Goal: Task Accomplishment & Management: Manage account settings

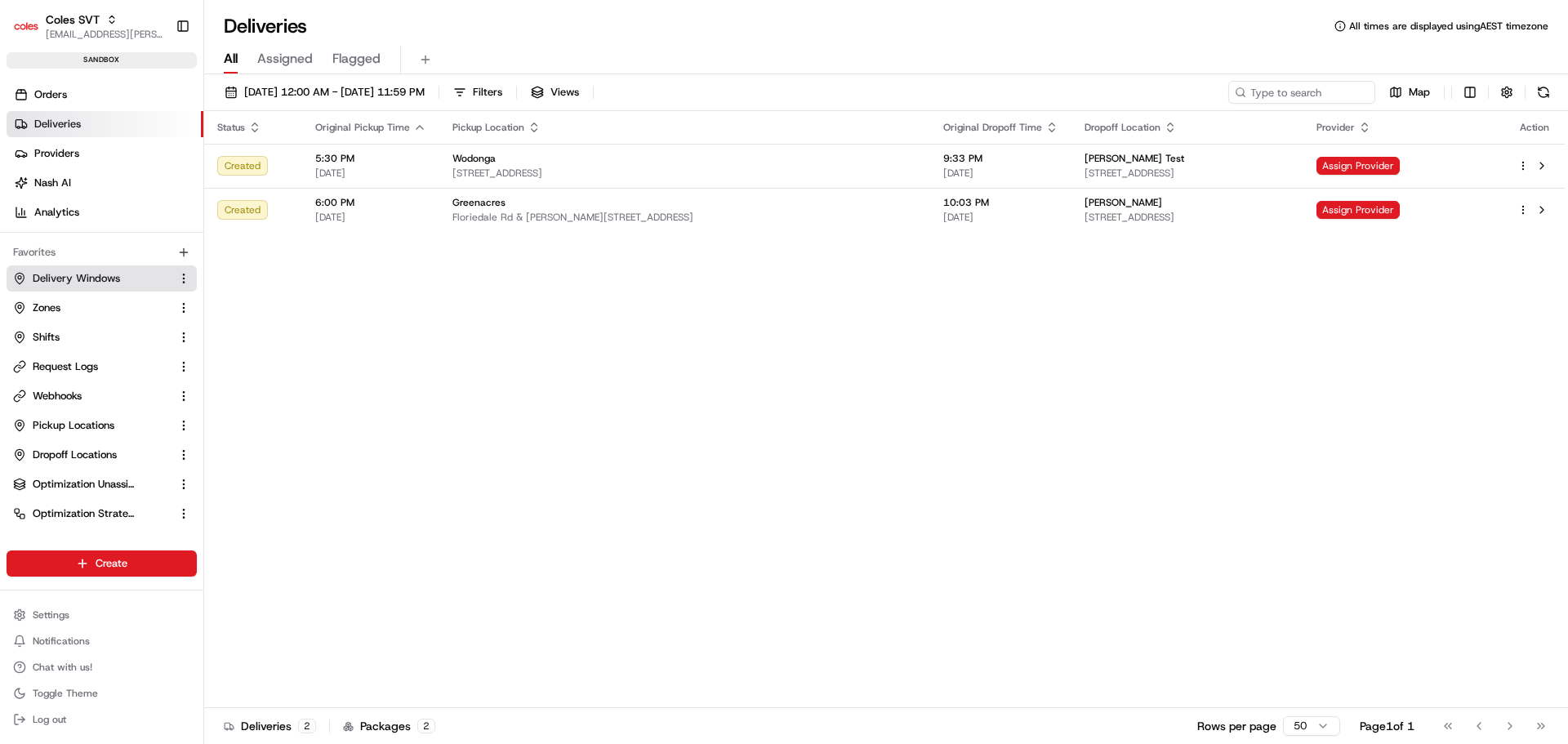
click at [76, 274] on span "Delivery Windows" at bounding box center [76, 278] width 87 height 14
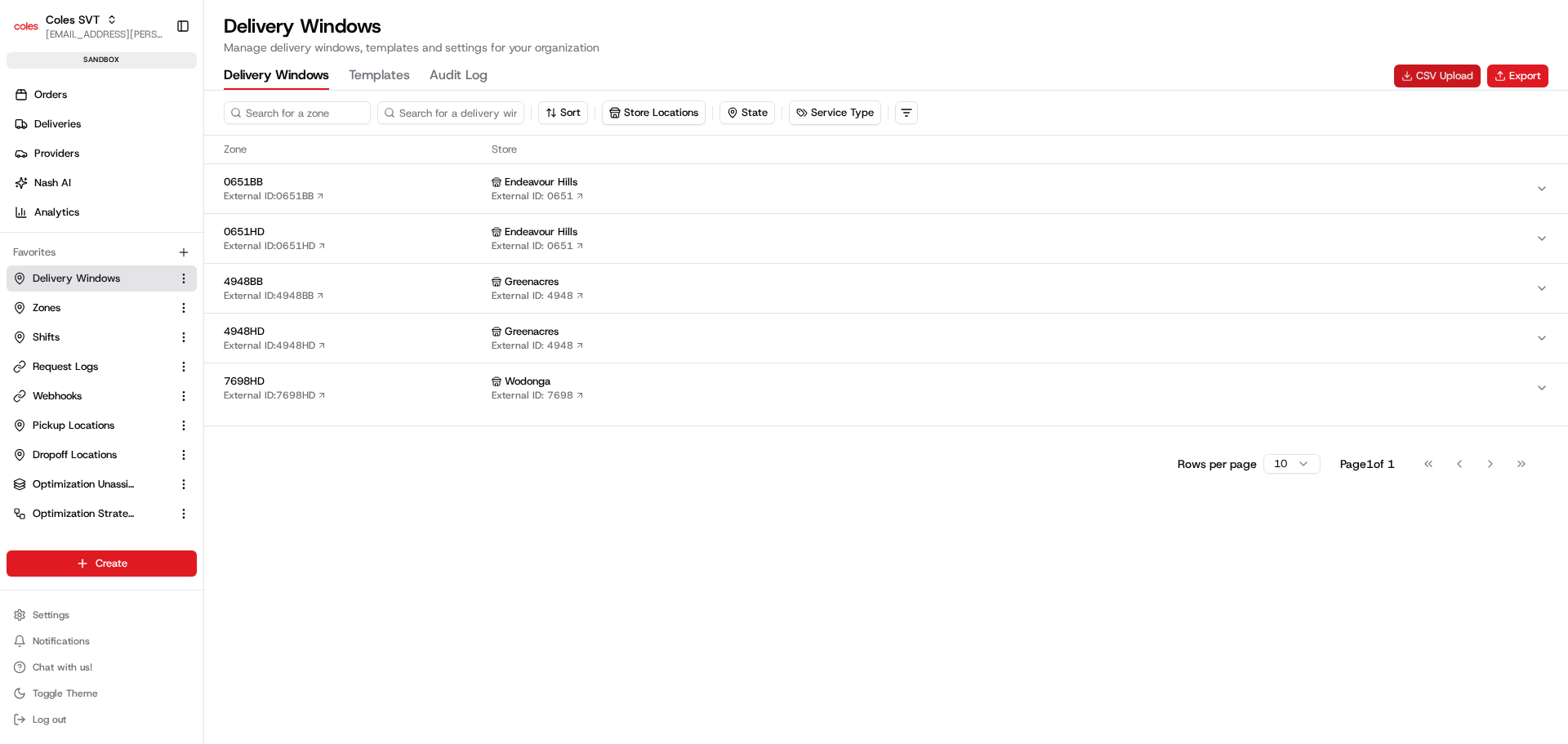
click at [1440, 65] on button "CSV Upload" at bounding box center [1437, 76] width 86 height 23
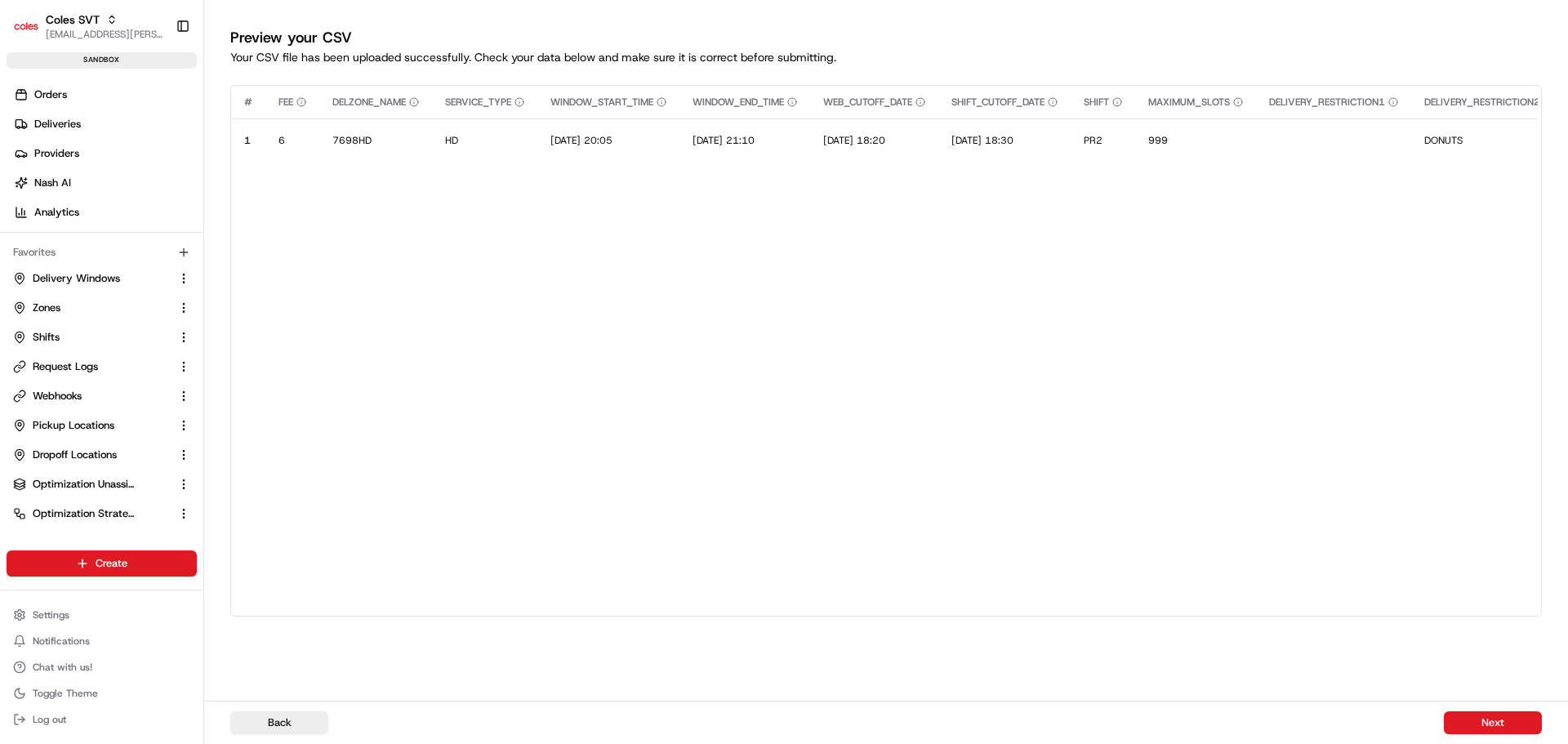
click at [1488, 727] on button "Next" at bounding box center [1492, 722] width 98 height 23
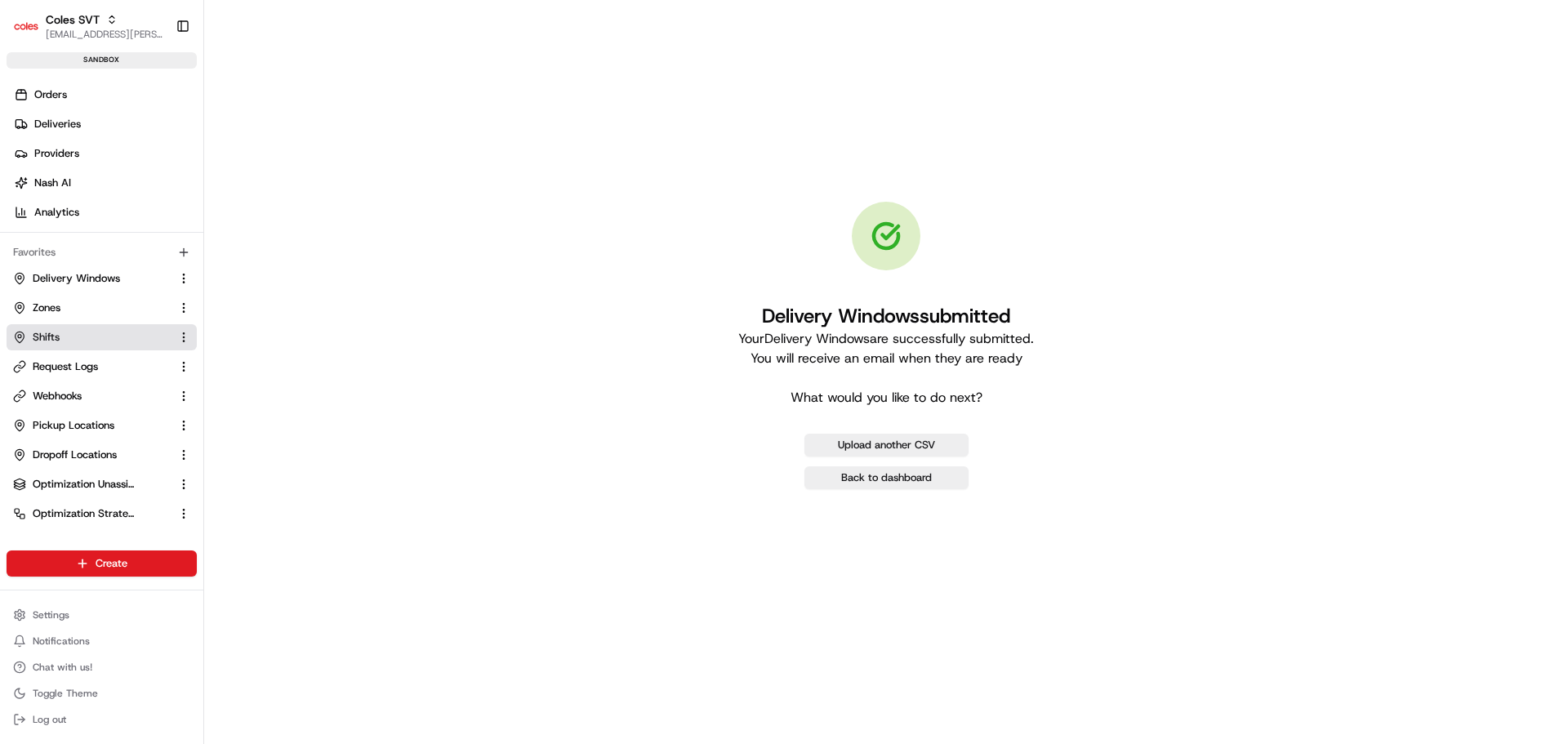
click at [50, 333] on span "Shifts" at bounding box center [46, 336] width 27 height 14
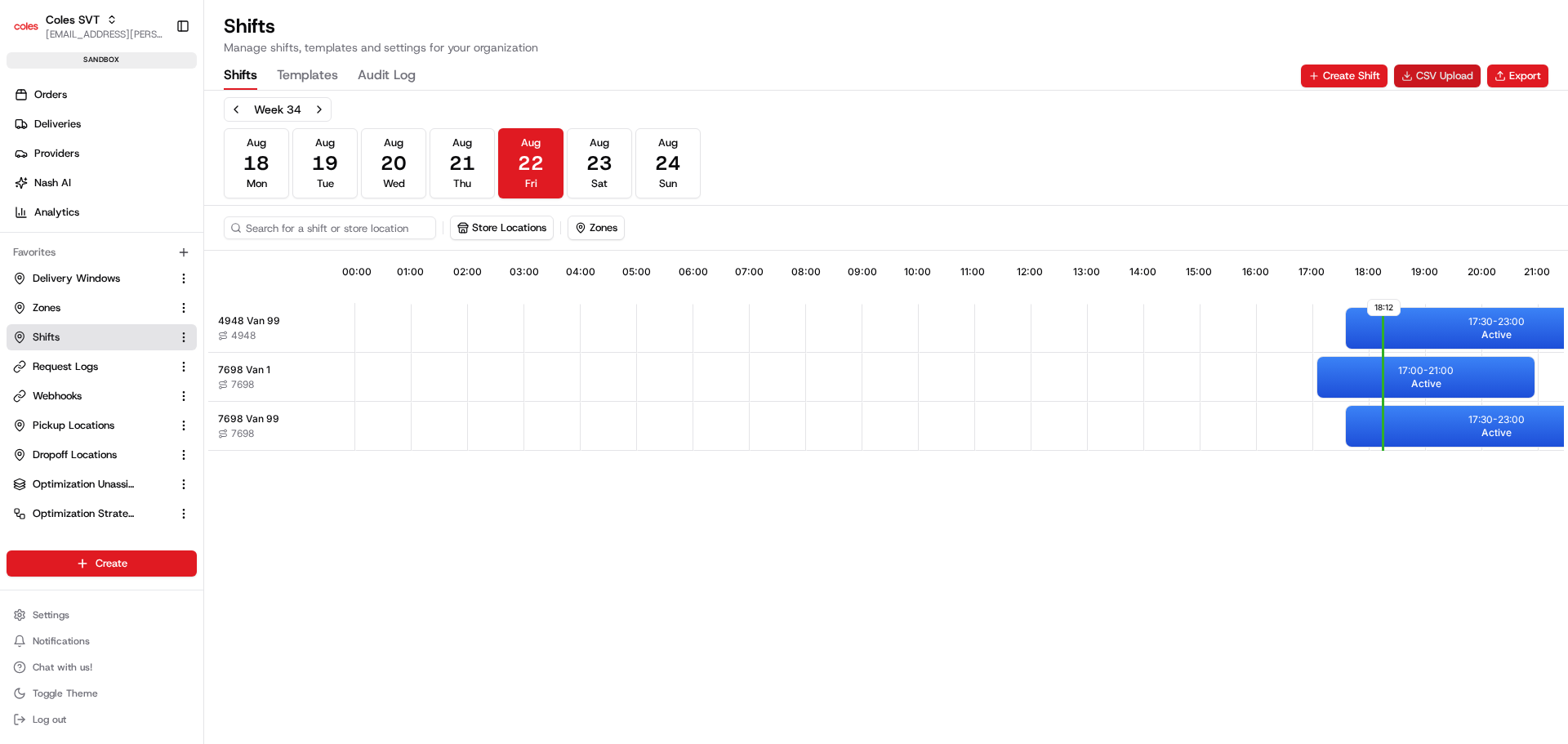
click at [1421, 71] on button "CSV Upload" at bounding box center [1437, 76] width 86 height 23
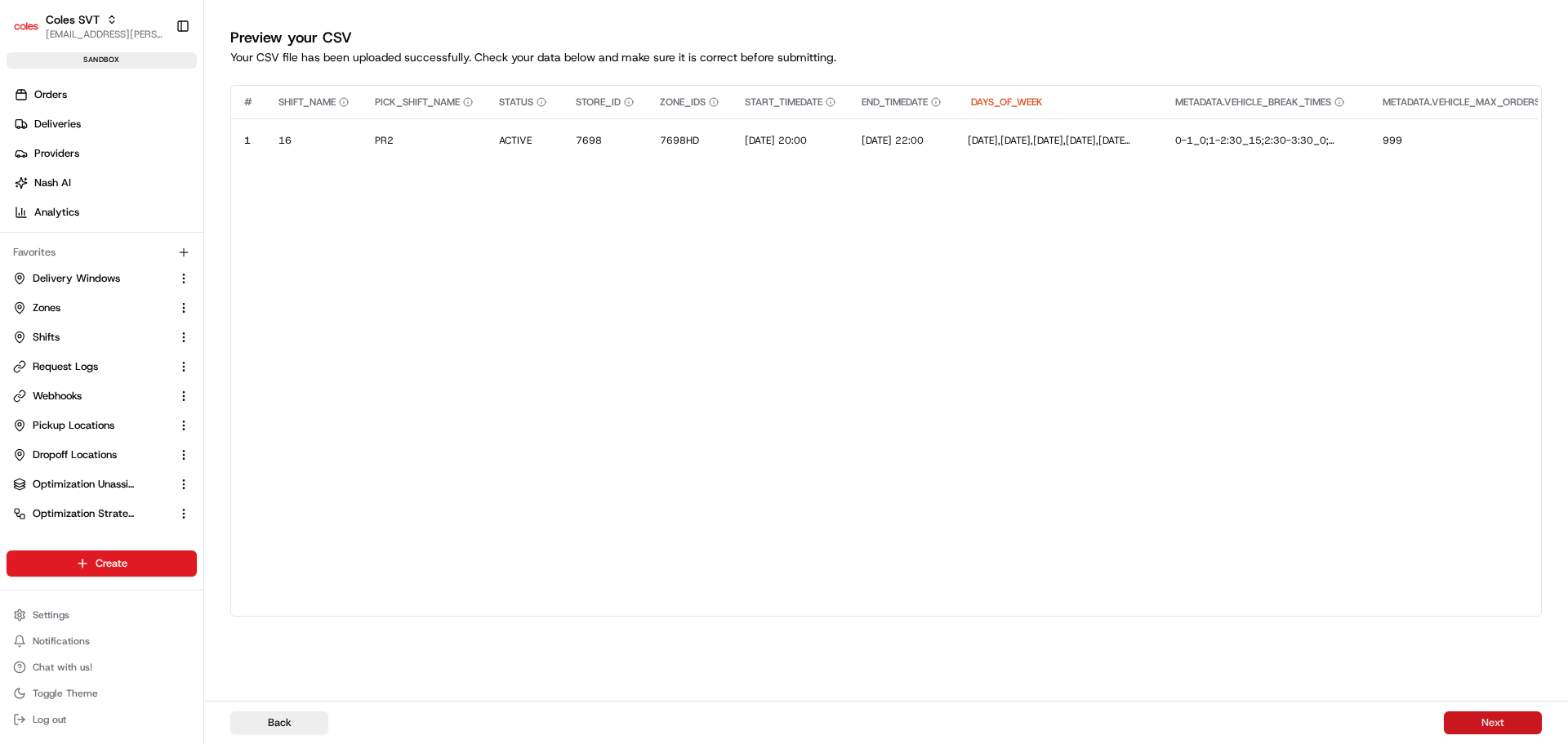
click at [1512, 722] on button "Next" at bounding box center [1492, 722] width 98 height 23
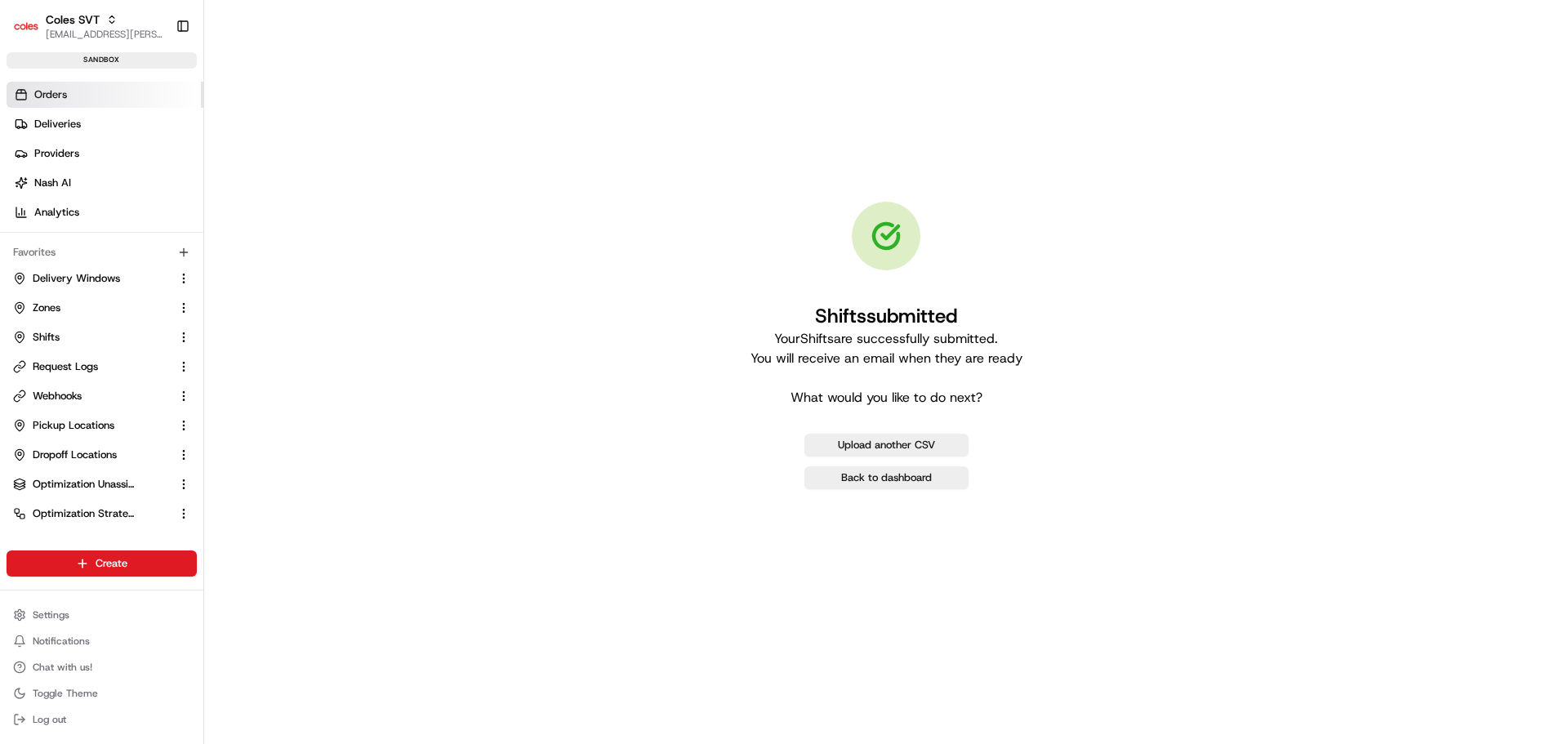
click at [49, 92] on span "Orders" at bounding box center [51, 94] width 33 height 14
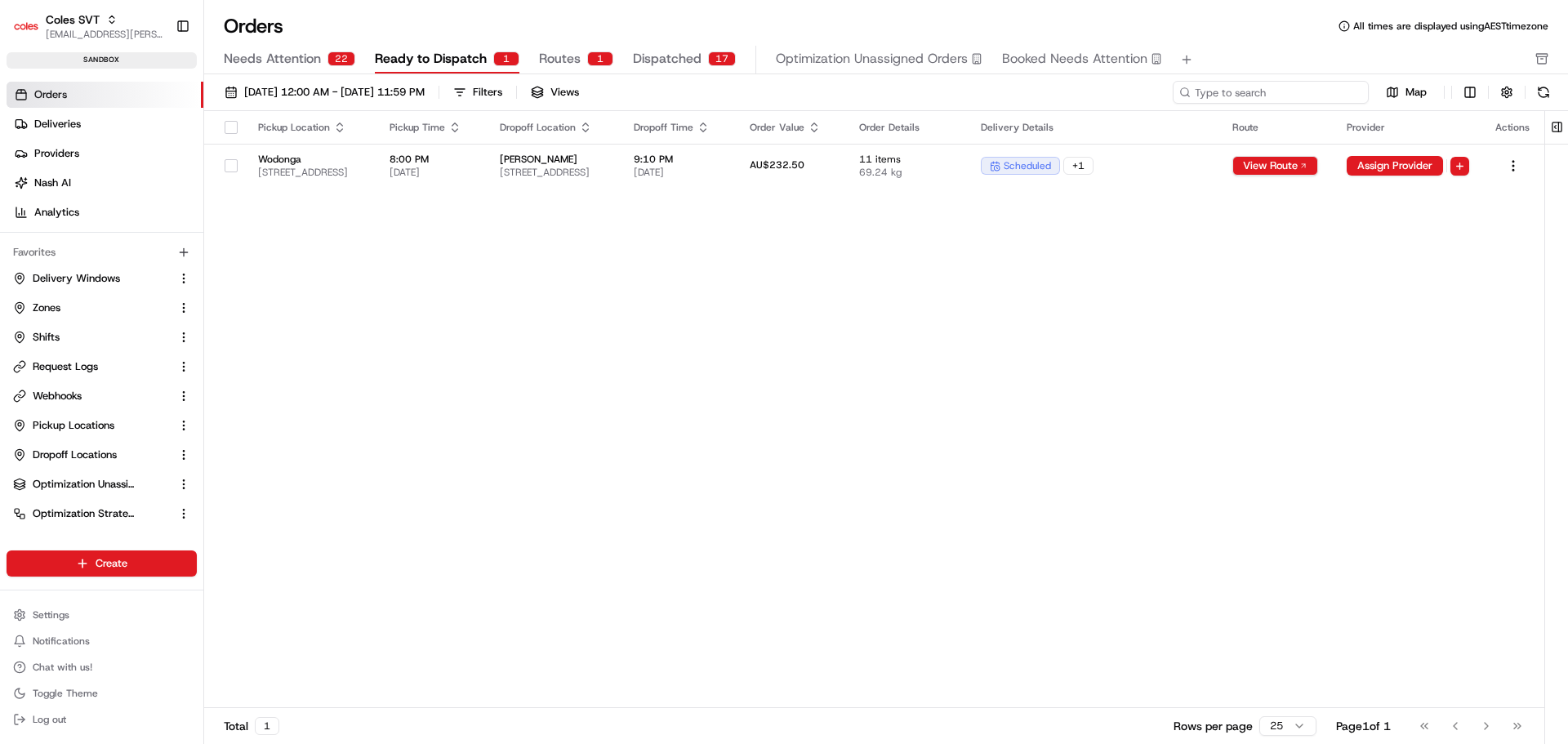
click at [1278, 94] on input at bounding box center [1270, 92] width 196 height 23
paste input "226446058"
type input "226446058"
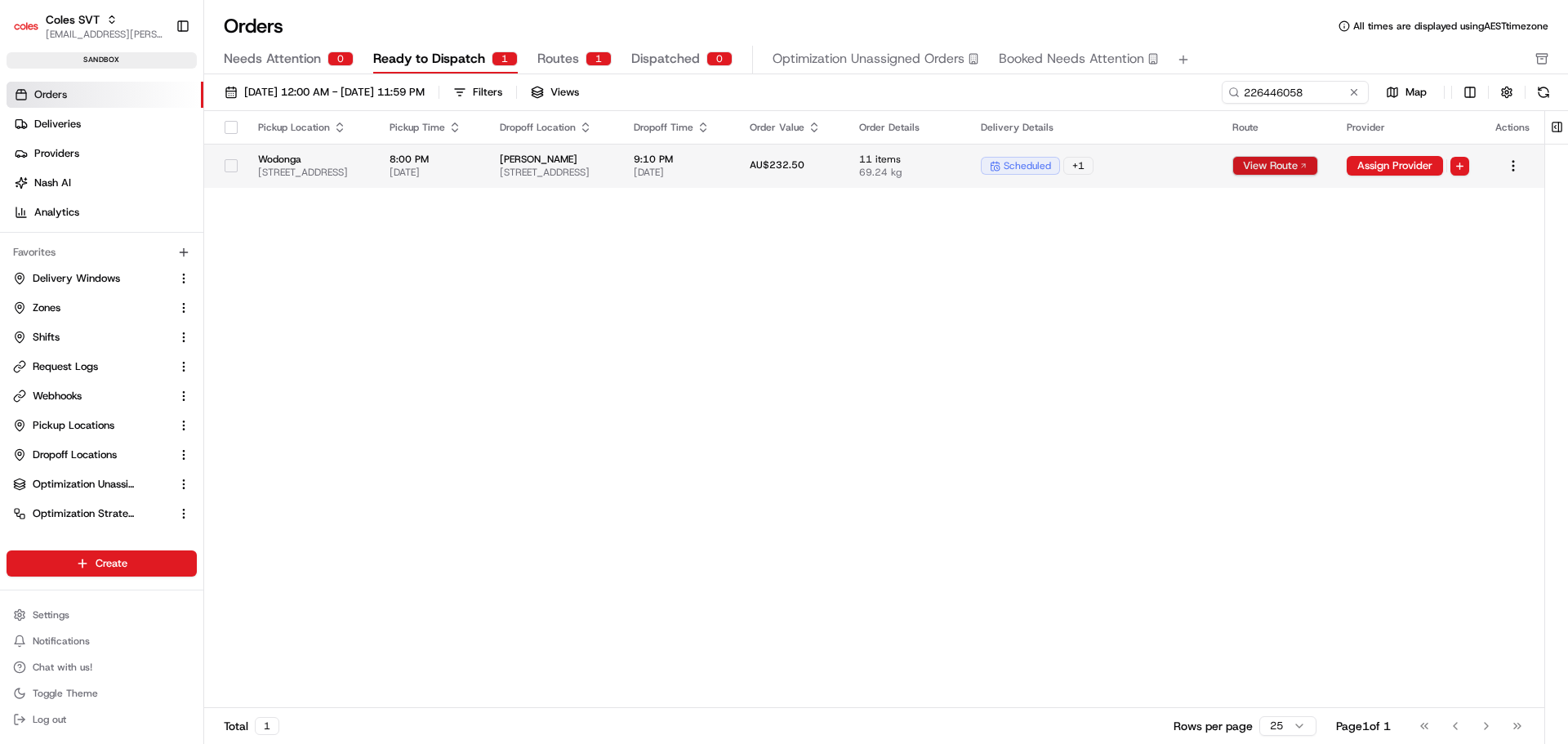
click at [1318, 165] on button "View Route" at bounding box center [1275, 166] width 86 height 19
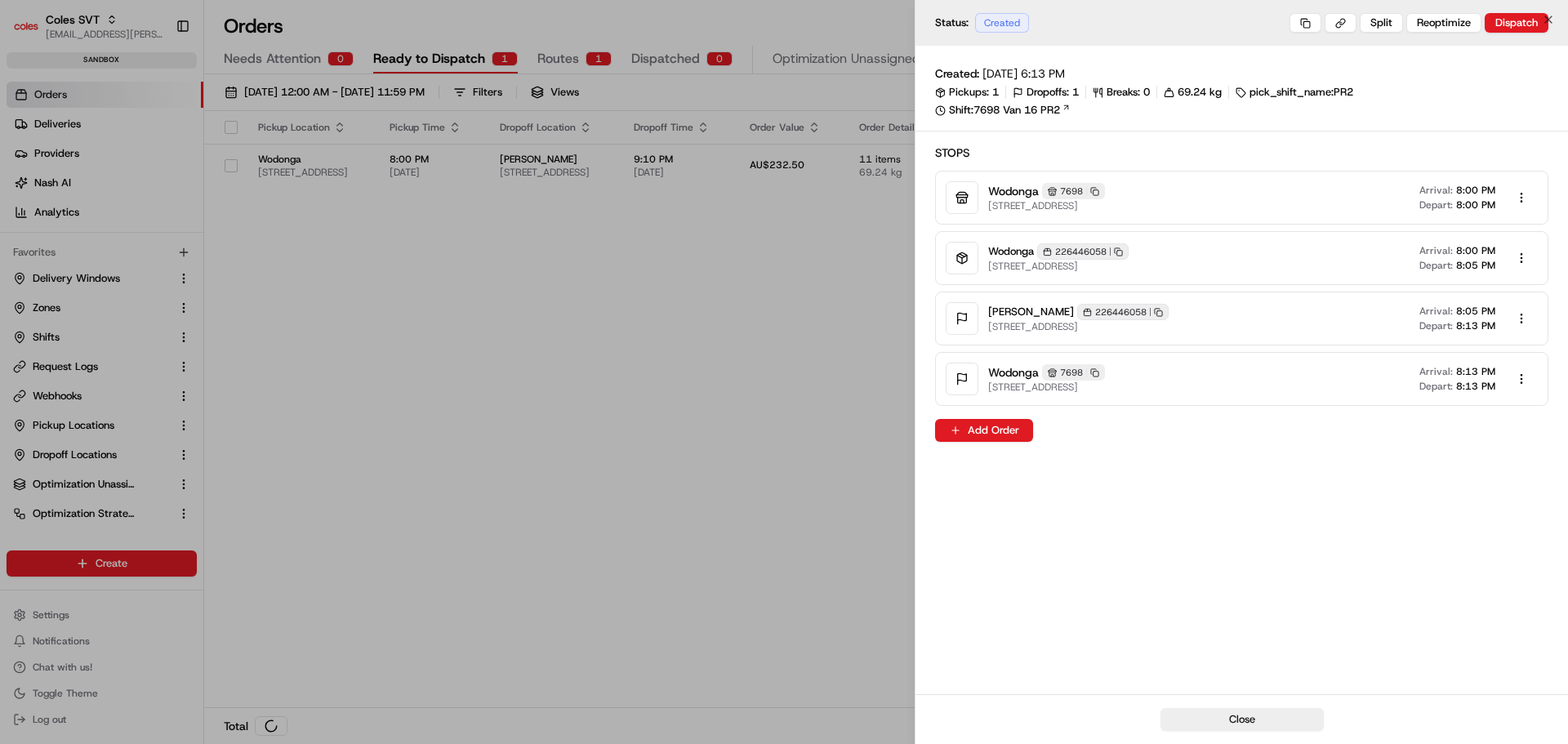
click at [591, 333] on div at bounding box center [784, 372] width 1568 height 744
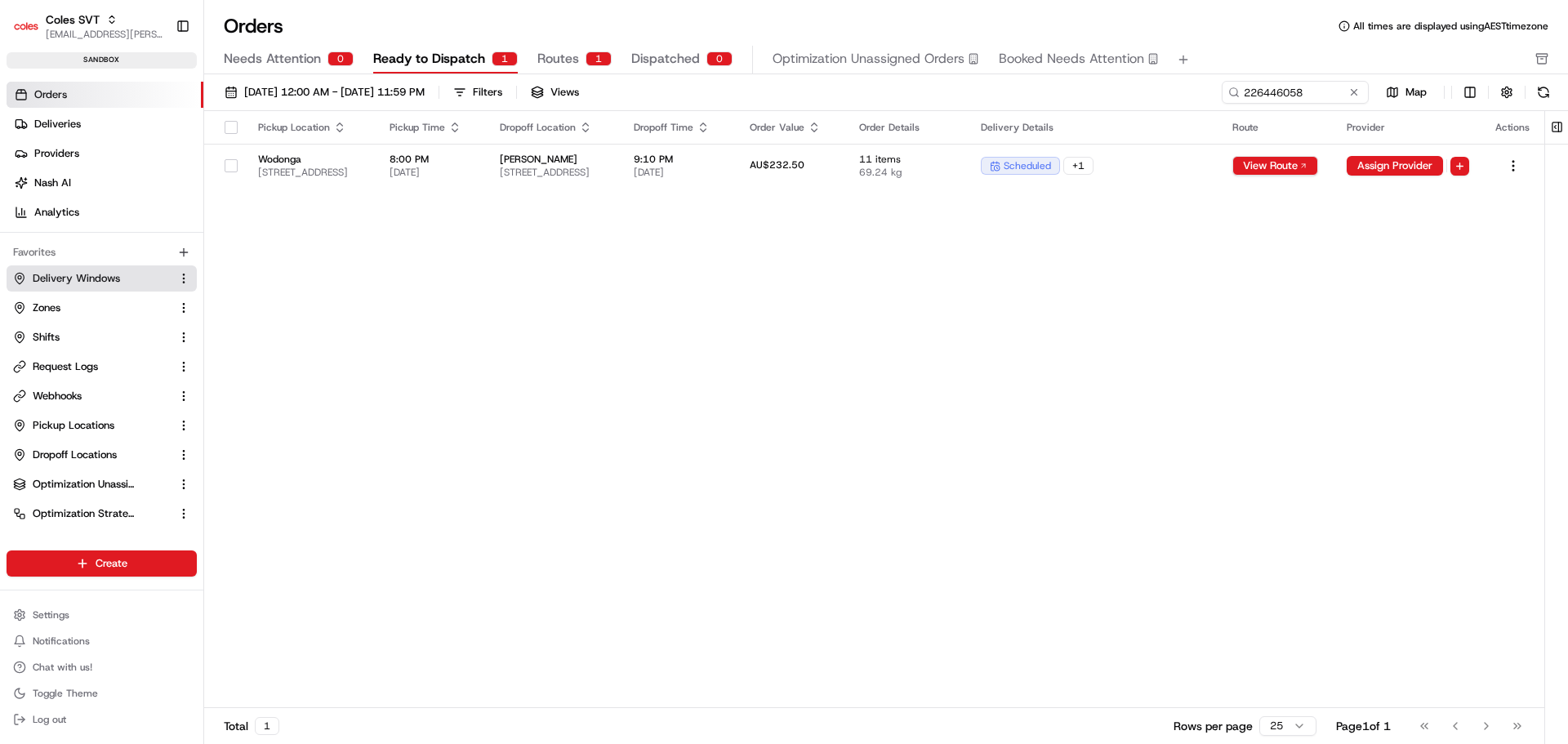
click at [78, 274] on span "Delivery Windows" at bounding box center [76, 278] width 87 height 14
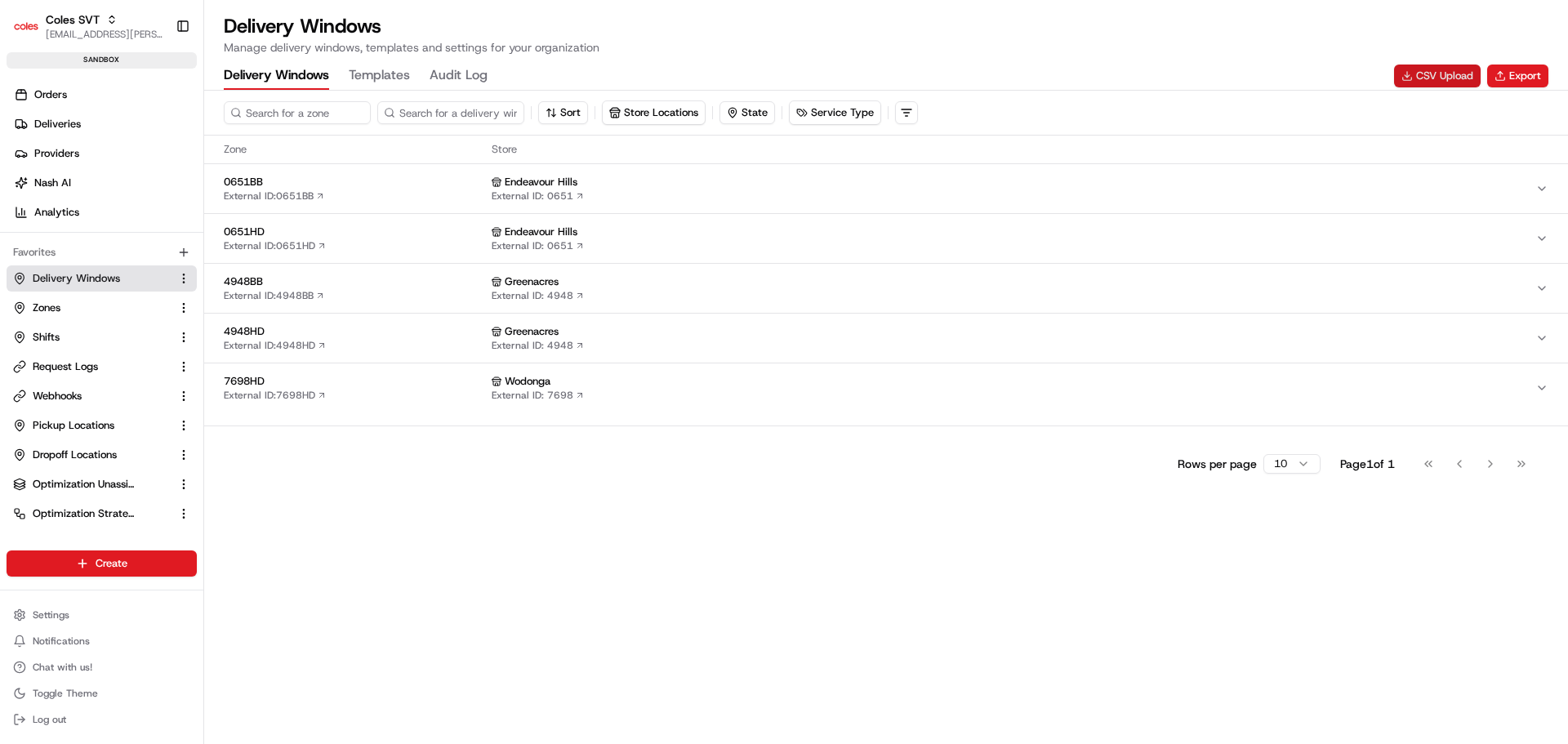
click at [1430, 81] on button "CSV Upload" at bounding box center [1437, 76] width 86 height 23
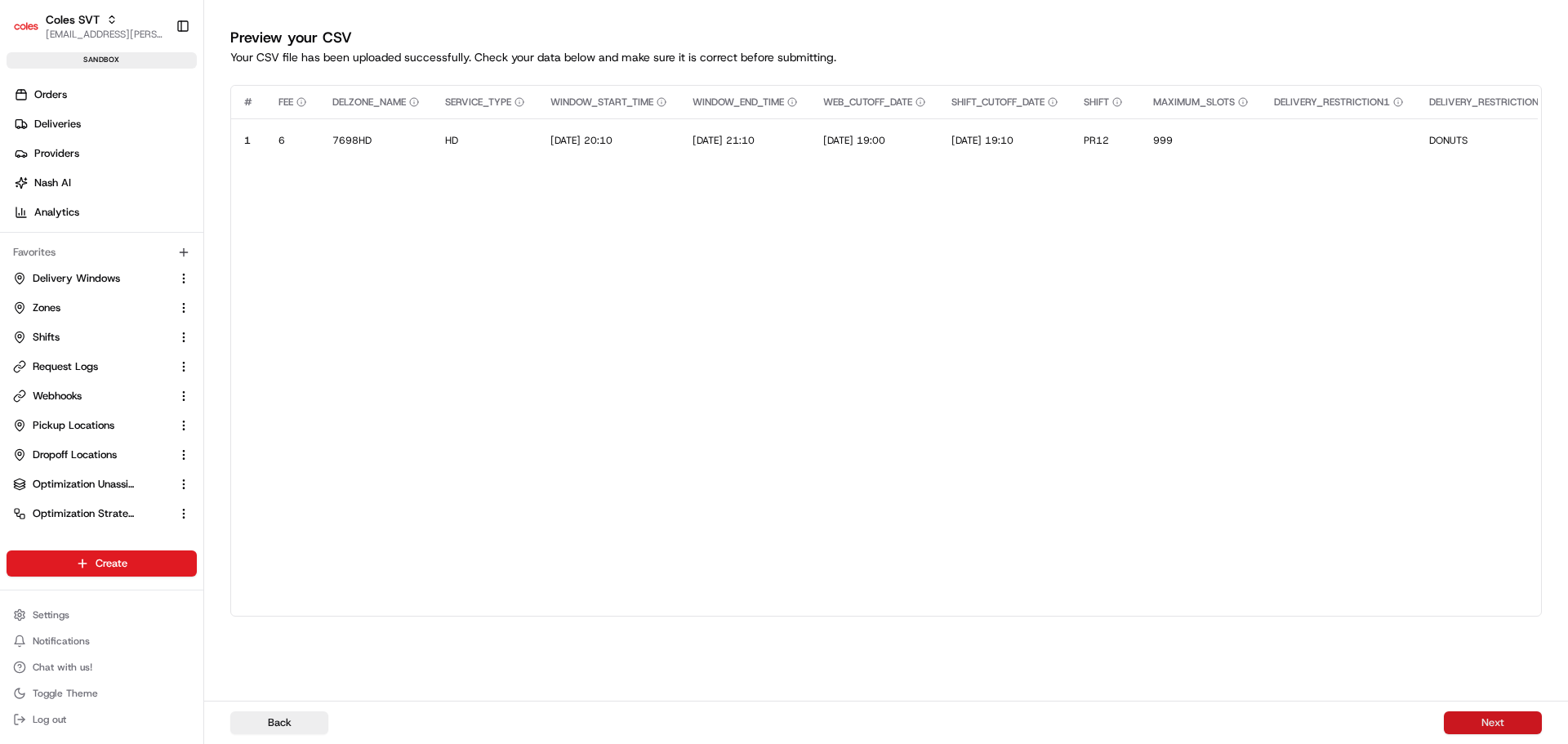
click at [1508, 725] on button "Next" at bounding box center [1492, 722] width 98 height 23
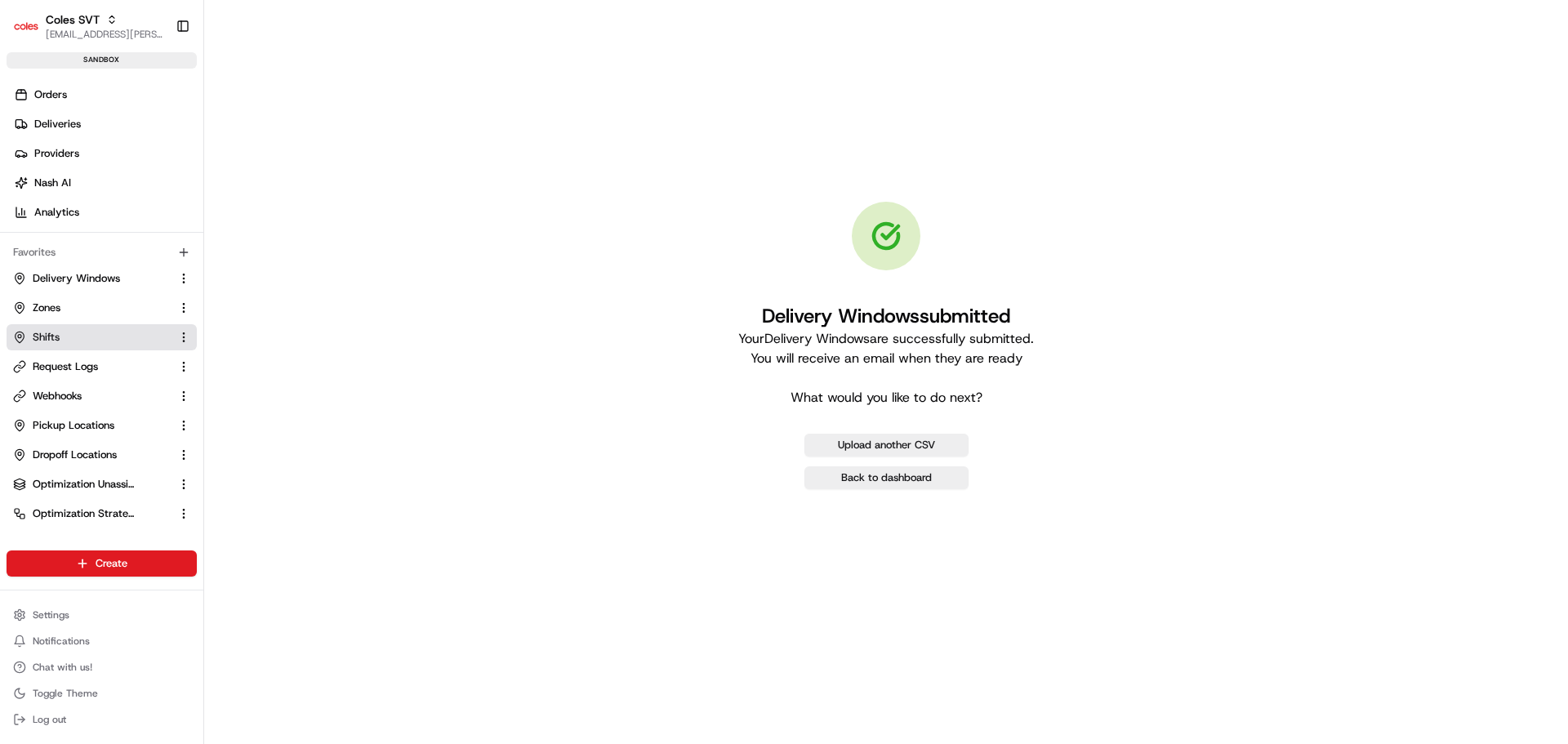
click at [66, 341] on link "Shifts" at bounding box center [92, 336] width 158 height 14
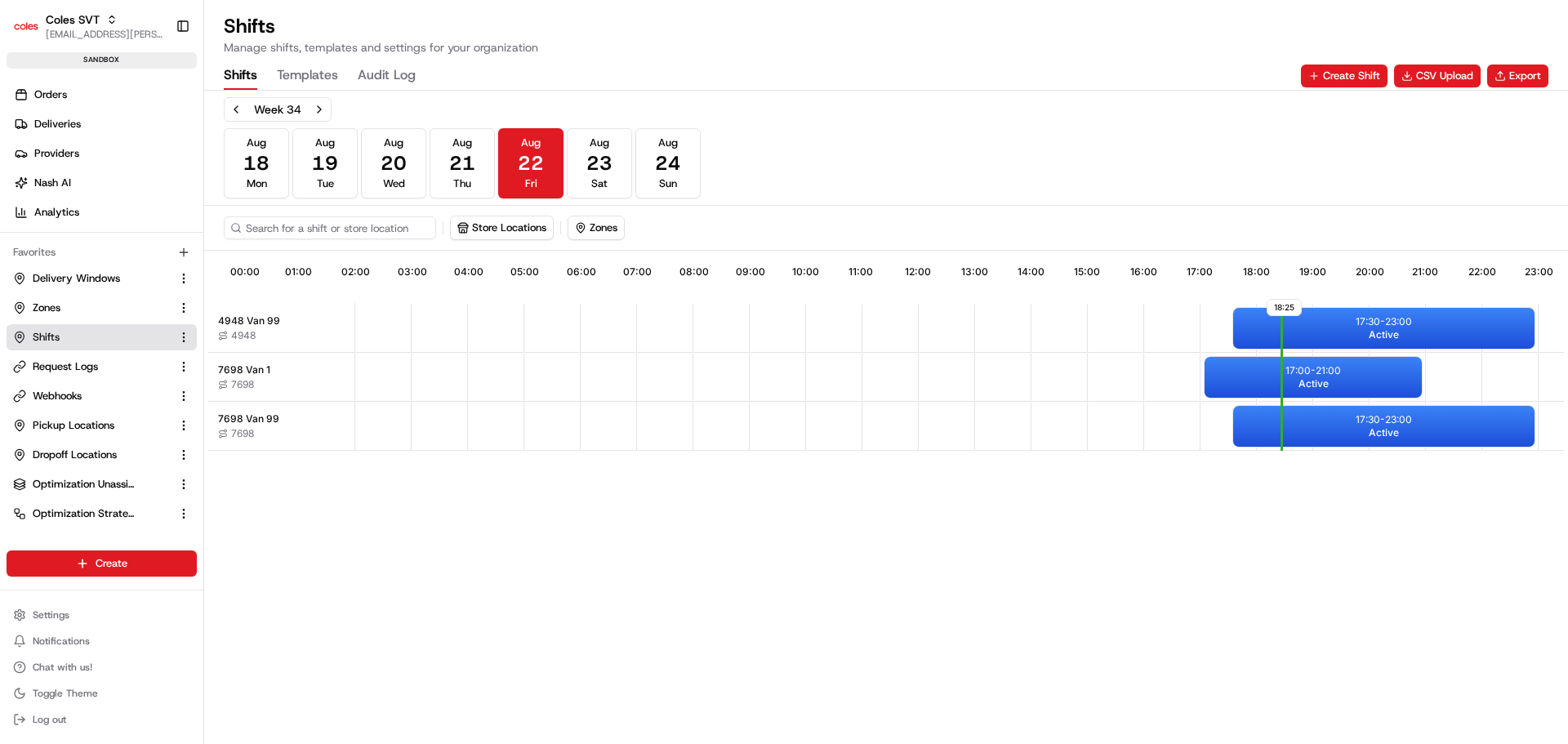
scroll to position [0, 144]
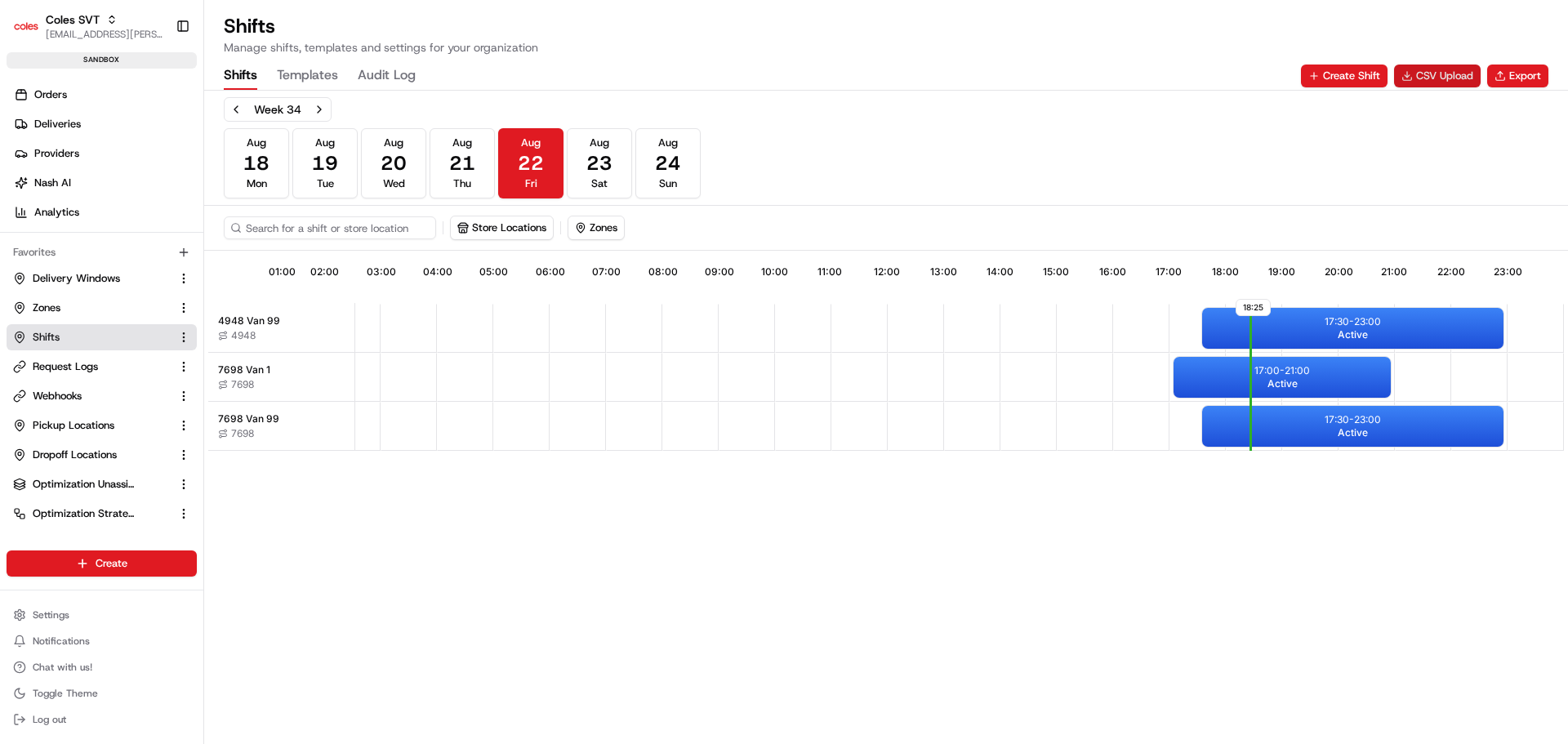
click at [1430, 69] on button "CSV Upload" at bounding box center [1437, 76] width 86 height 23
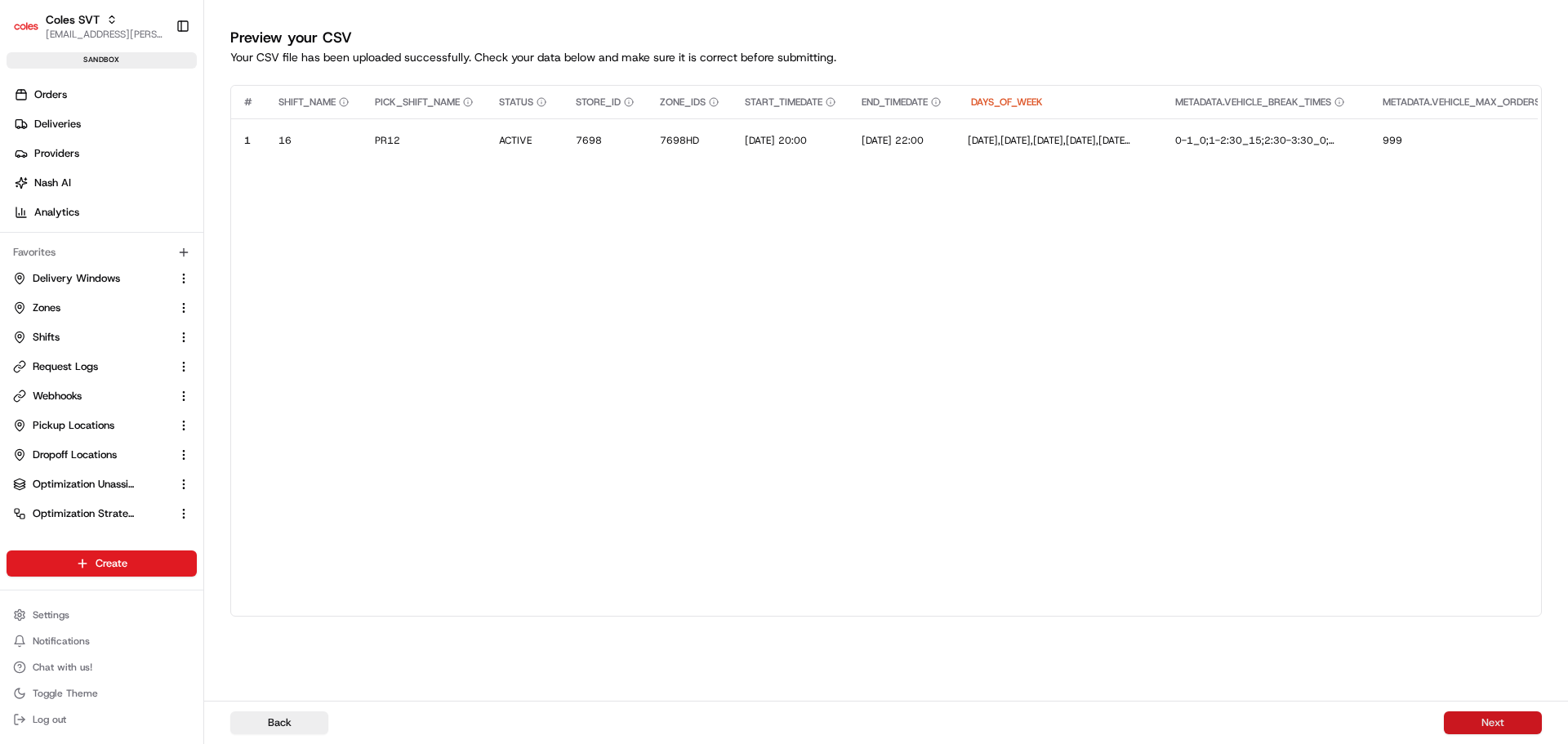
click at [1502, 722] on button "Next" at bounding box center [1492, 722] width 98 height 23
